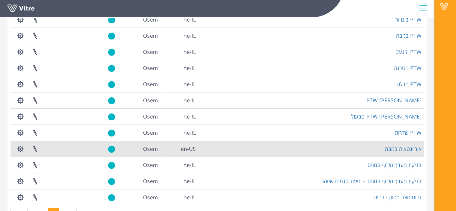
scroll to position [134, 0]
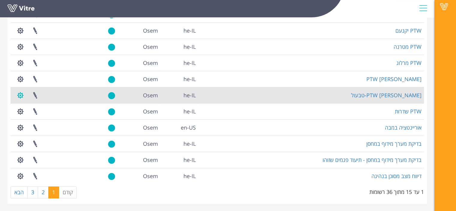
click at [23, 94] on button "button" at bounding box center [20, 96] width 15 height 16
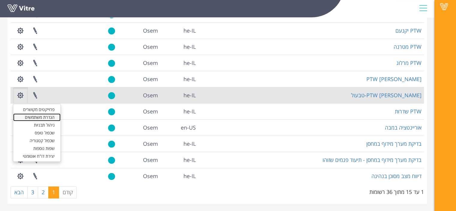
click at [50, 119] on link "הגדרת משתמשים" at bounding box center [36, 118] width 47 height 8
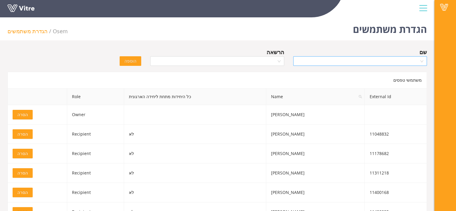
click at [392, 61] on input "search" at bounding box center [358, 61] width 122 height 9
type input "s"
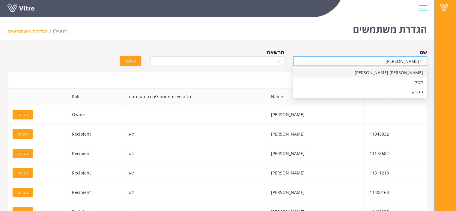
type input "דביר"
click at [379, 70] on div "יפתח יעקב דביר" at bounding box center [359, 73] width 126 height 7
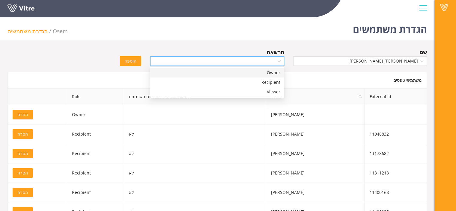
click at [257, 61] on input "search" at bounding box center [215, 61] width 122 height 9
click at [252, 79] on div "Recipient" at bounding box center [217, 82] width 126 height 7
drag, startPoint x: 127, startPoint y: 59, endPoint x: 201, endPoint y: 56, distance: 74.1
click at [129, 59] on span "הוספה" at bounding box center [130, 61] width 12 height 7
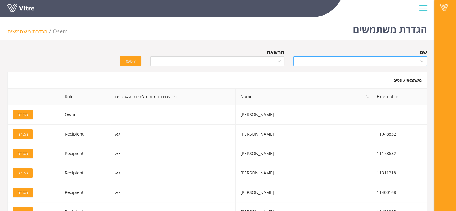
click at [376, 61] on input "search" at bounding box center [358, 61] width 122 height 9
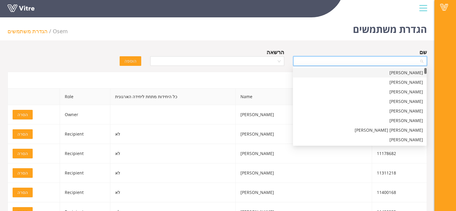
type input "ד"
type input "שי ג"
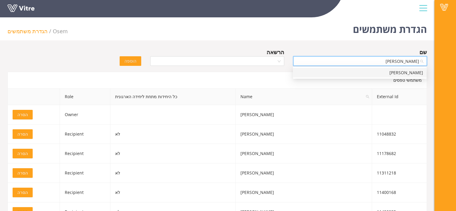
click at [345, 70] on div "שי גוסלקר" at bounding box center [359, 73] width 126 height 7
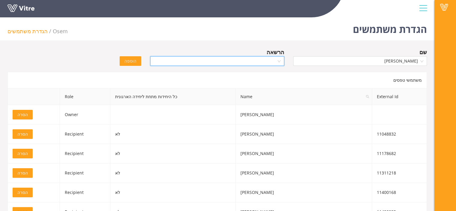
click at [265, 62] on input "search" at bounding box center [215, 61] width 122 height 9
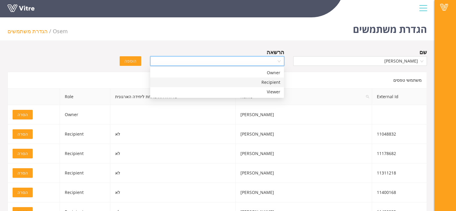
click at [260, 83] on div "Recipient" at bounding box center [217, 82] width 126 height 7
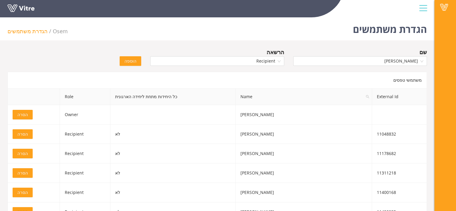
click at [129, 61] on span "הוספה" at bounding box center [130, 61] width 12 height 7
click at [402, 61] on input "search" at bounding box center [358, 61] width 122 height 9
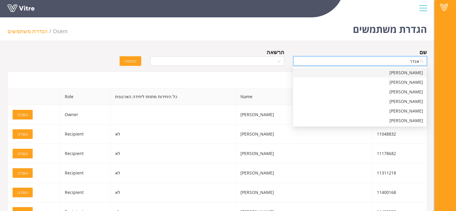
type input "אנדרי"
click at [390, 70] on div "אנדריי בושנקר" at bounding box center [359, 73] width 126 height 7
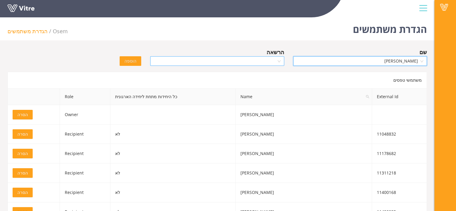
click at [168, 59] on input "search" at bounding box center [215, 61] width 122 height 9
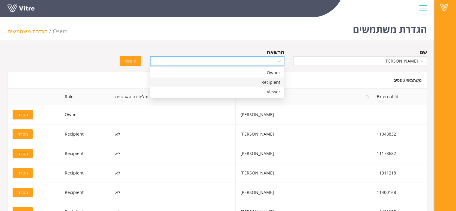
click at [189, 80] on div "Recipient" at bounding box center [217, 82] width 126 height 7
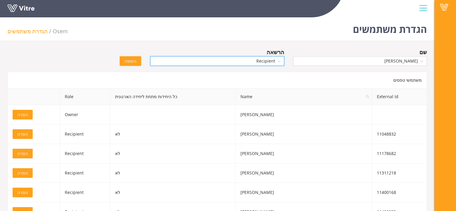
click at [138, 60] on button "הוספה" at bounding box center [131, 61] width 22 height 10
click at [412, 63] on input "search" at bounding box center [358, 61] width 122 height 9
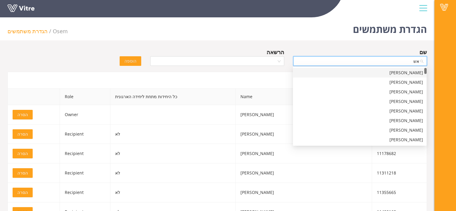
type input "אשר"
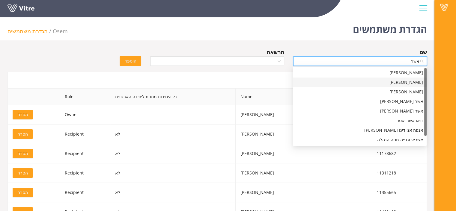
click at [418, 81] on div "אשר אלגריסי" at bounding box center [359, 82] width 126 height 7
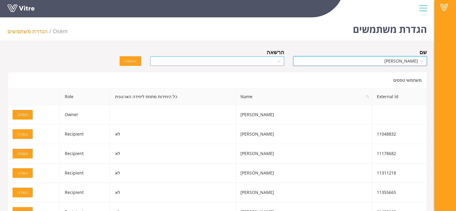
click at [197, 59] on input "search" at bounding box center [215, 61] width 122 height 9
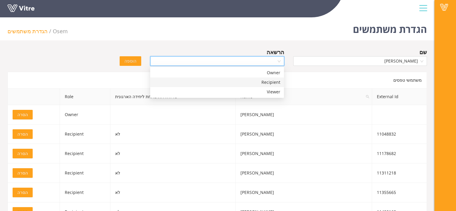
click at [208, 82] on div "Recipient" at bounding box center [217, 82] width 126 height 7
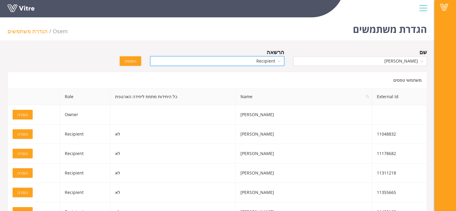
click at [133, 59] on span "הוספה" at bounding box center [130, 61] width 12 height 7
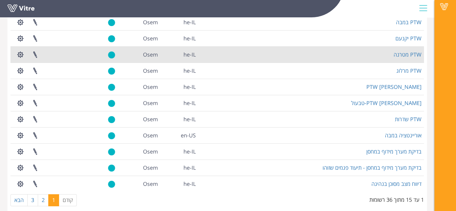
scroll to position [134, 0]
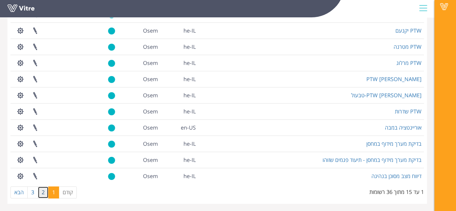
click at [43, 195] on link "2" at bounding box center [43, 193] width 11 height 12
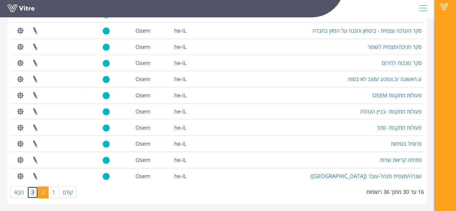
click at [30, 196] on link "3" at bounding box center [32, 193] width 11 height 12
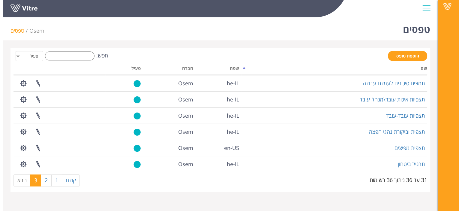
scroll to position [0, 0]
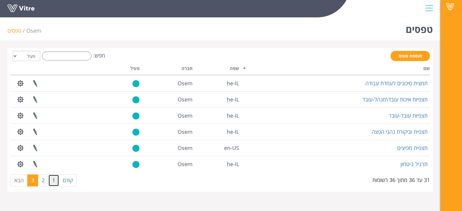
click at [48, 181] on link "1" at bounding box center [53, 181] width 11 height 12
